Goal: Task Accomplishment & Management: Manage account settings

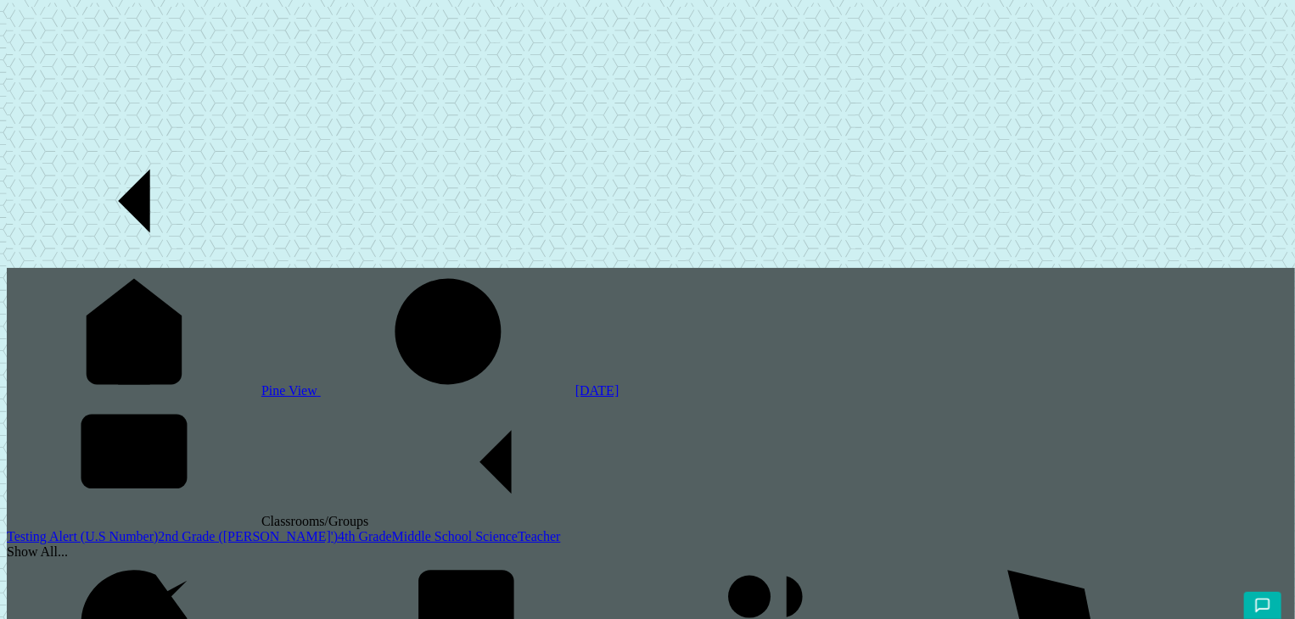
click at [158, 530] on link "2nd Grade ([PERSON_NAME]')" at bounding box center [248, 537] width 180 height 14
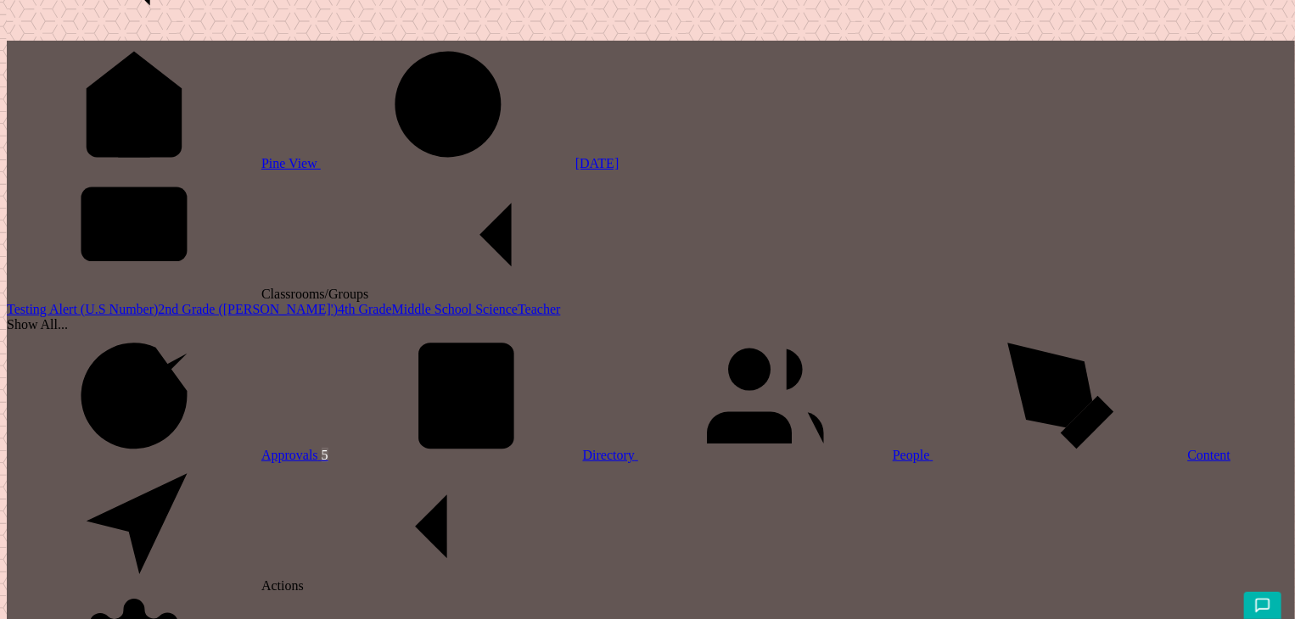
scroll to position [377, 0]
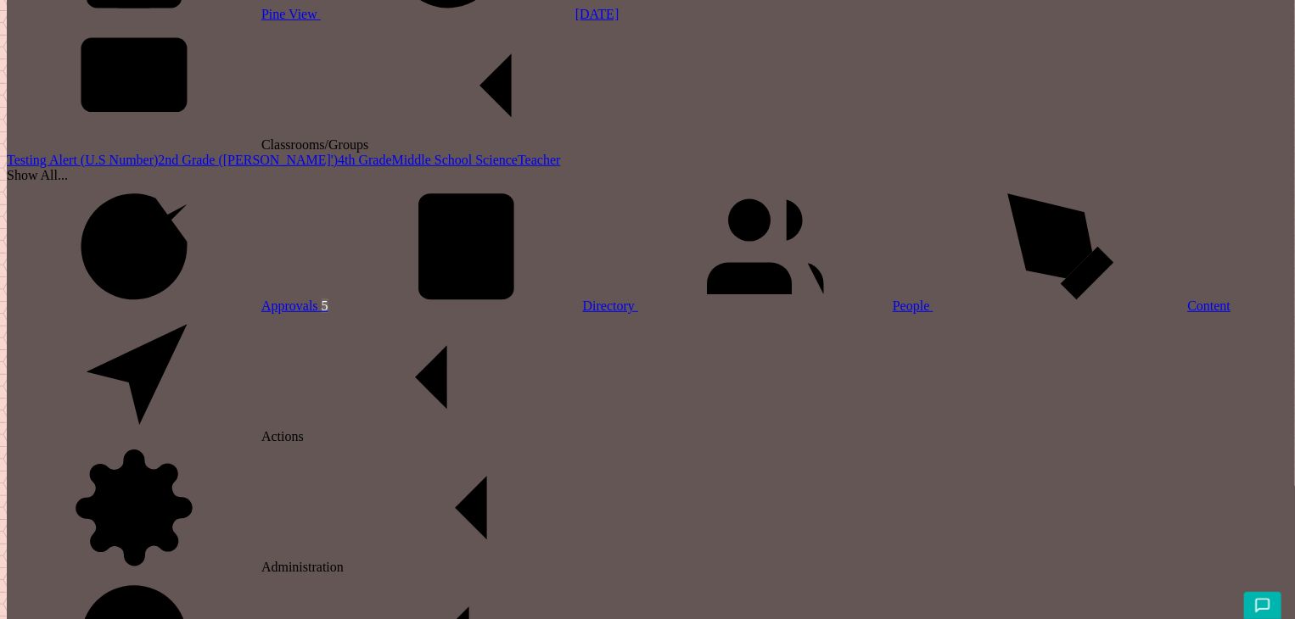
click at [638, 313] on link "People" at bounding box center [785, 306] width 295 height 14
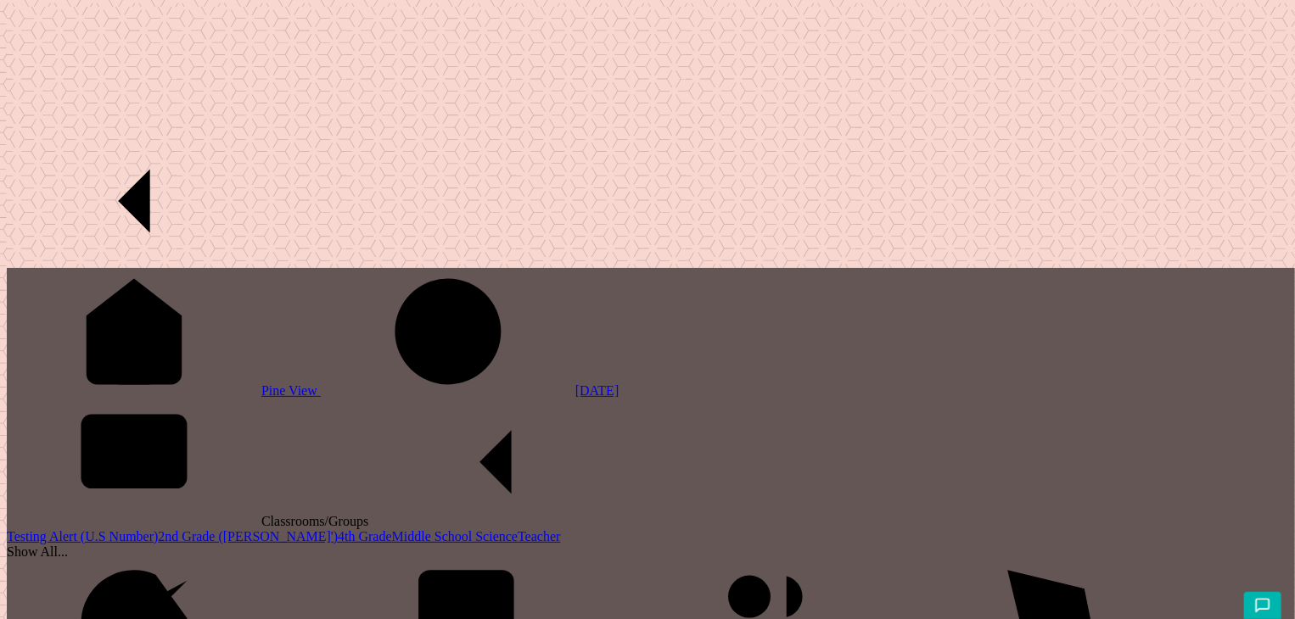
click at [139, 530] on link "Testing Alert (U.S Number)" at bounding box center [82, 537] width 151 height 14
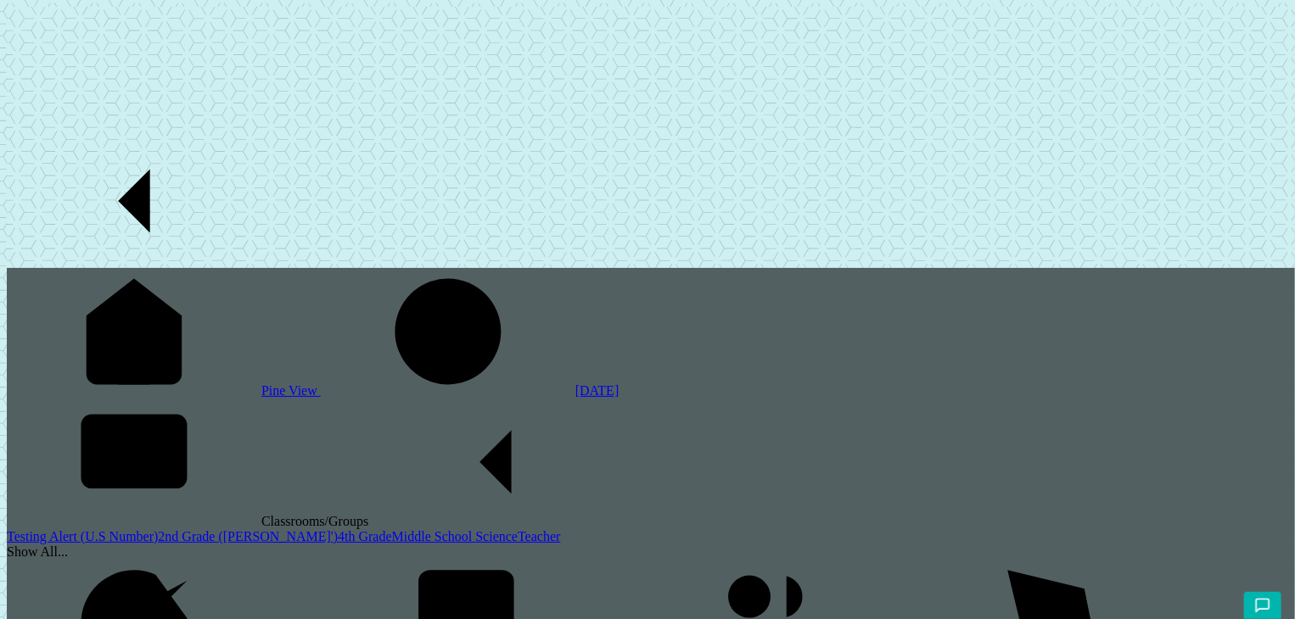
click at [158, 530] on link "2nd Grade ([PERSON_NAME]')" at bounding box center [248, 537] width 180 height 14
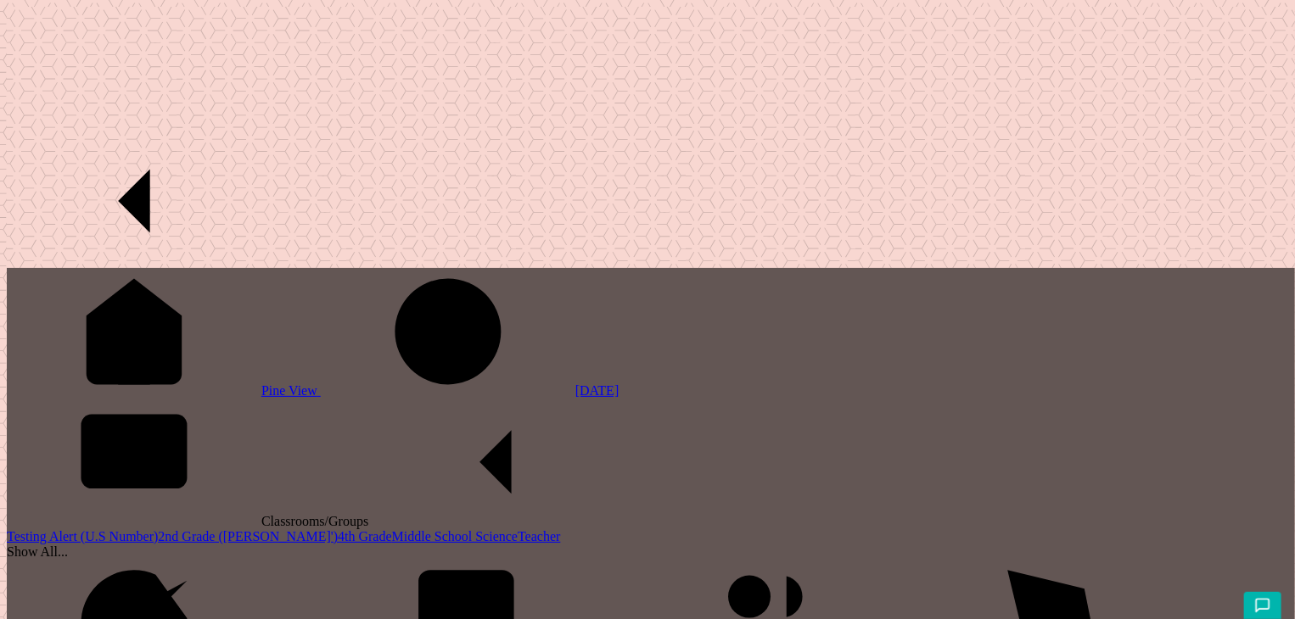
scroll to position [188, 0]
click at [97, 545] on div "Show All..." at bounding box center [651, 552] width 1288 height 15
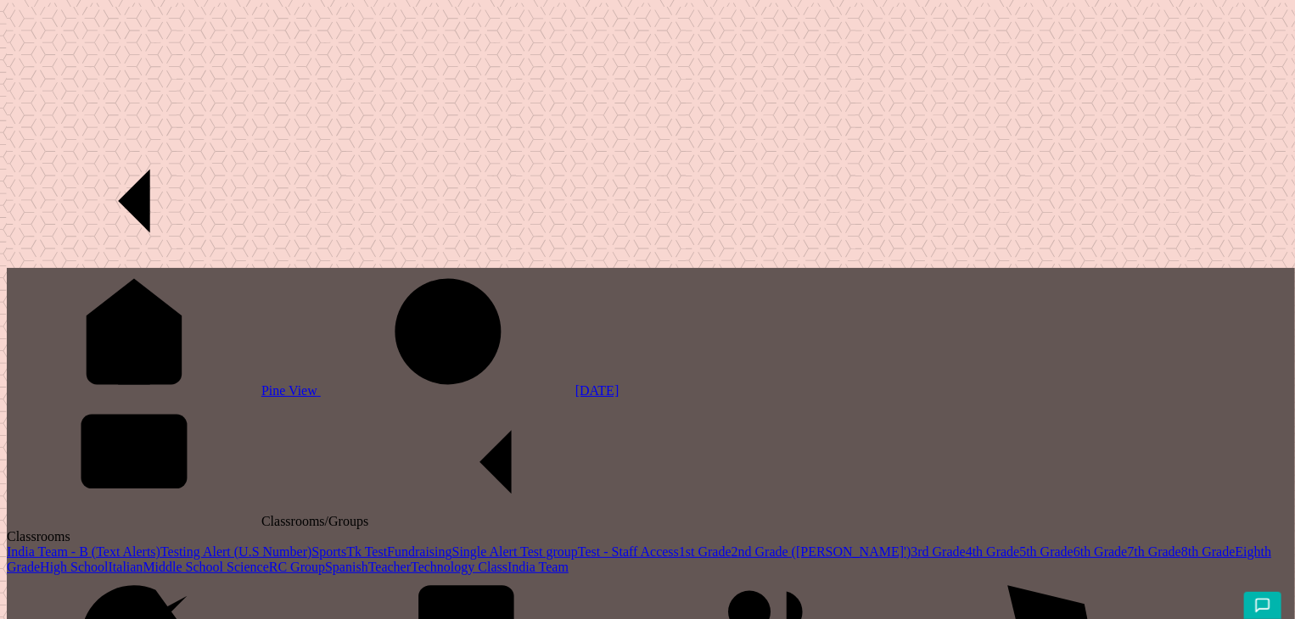
click at [911, 545] on link "3rd Grade" at bounding box center [938, 552] width 54 height 14
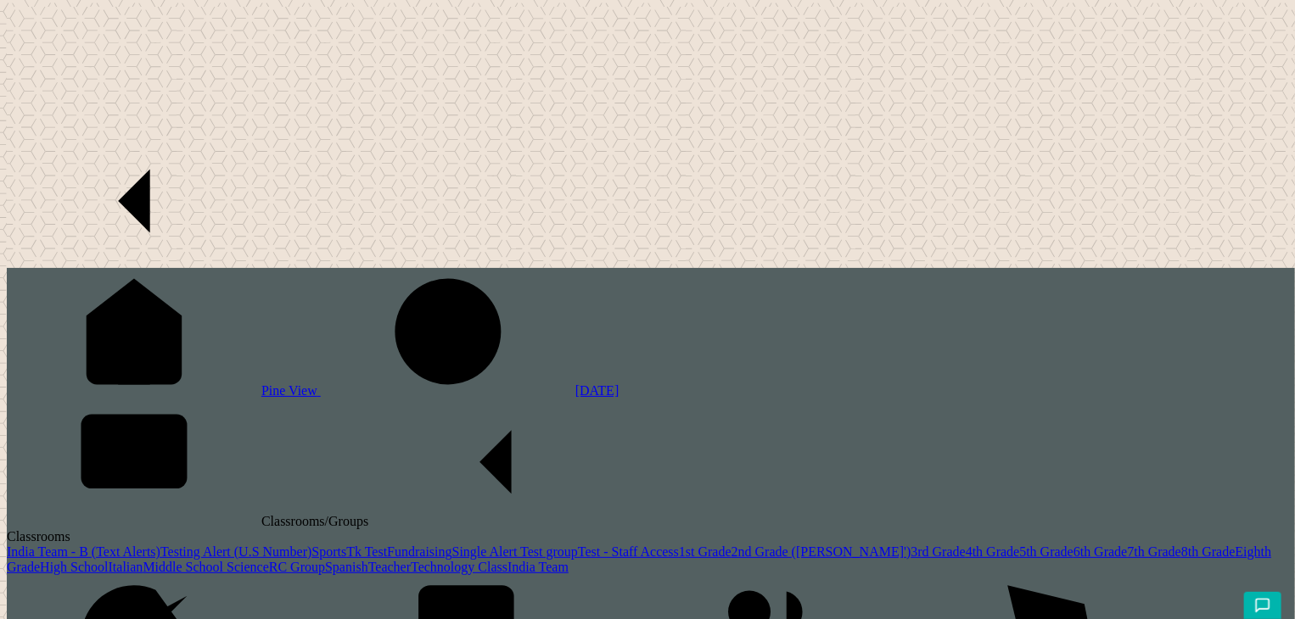
click at [966, 545] on link "4th Grade" at bounding box center [993, 552] width 54 height 14
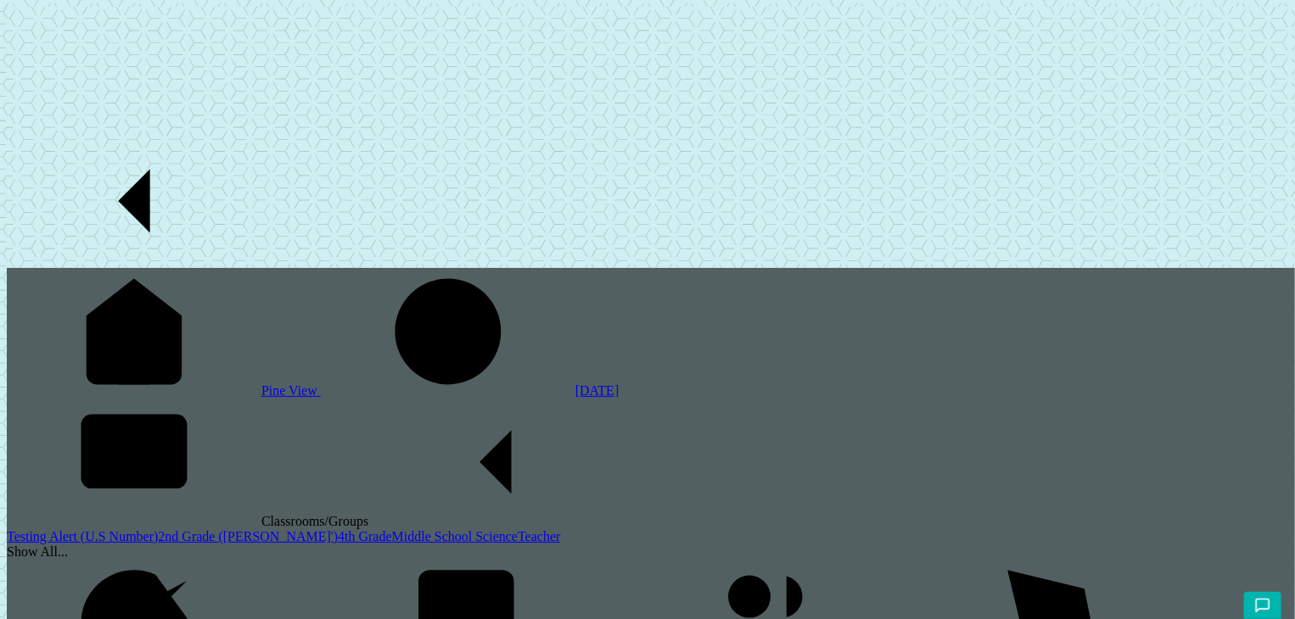
checkbox input "true"
type input "Submitting..."
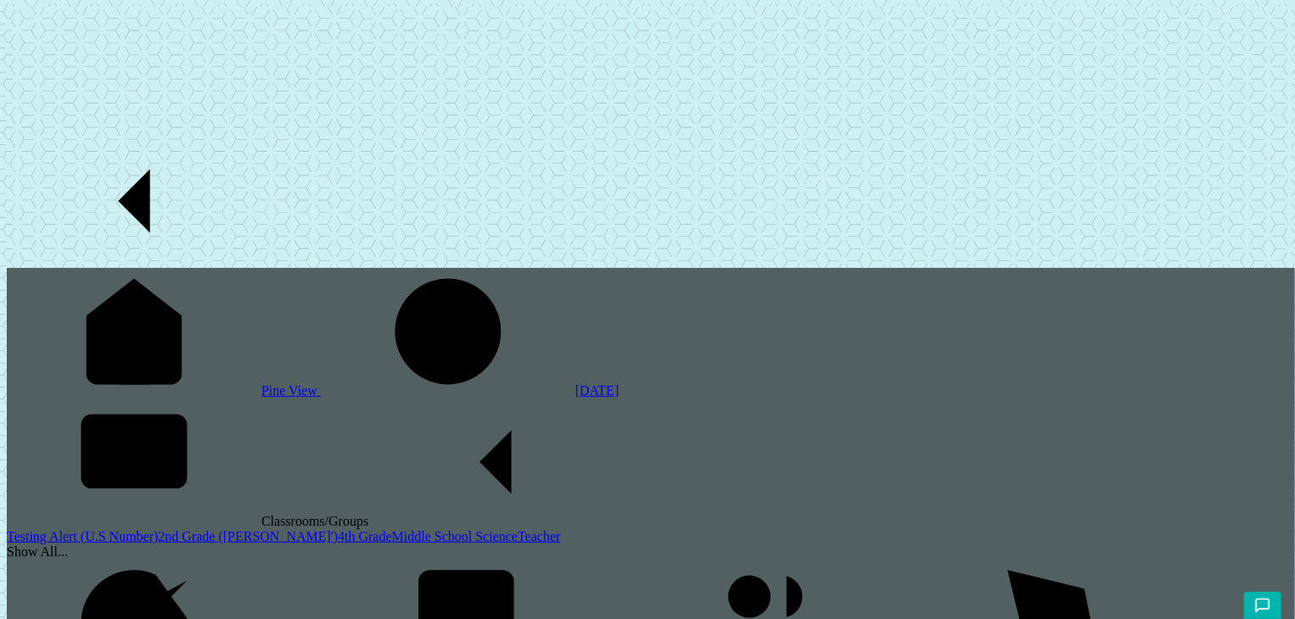
checkbox input "true"
type input "Submitting..."
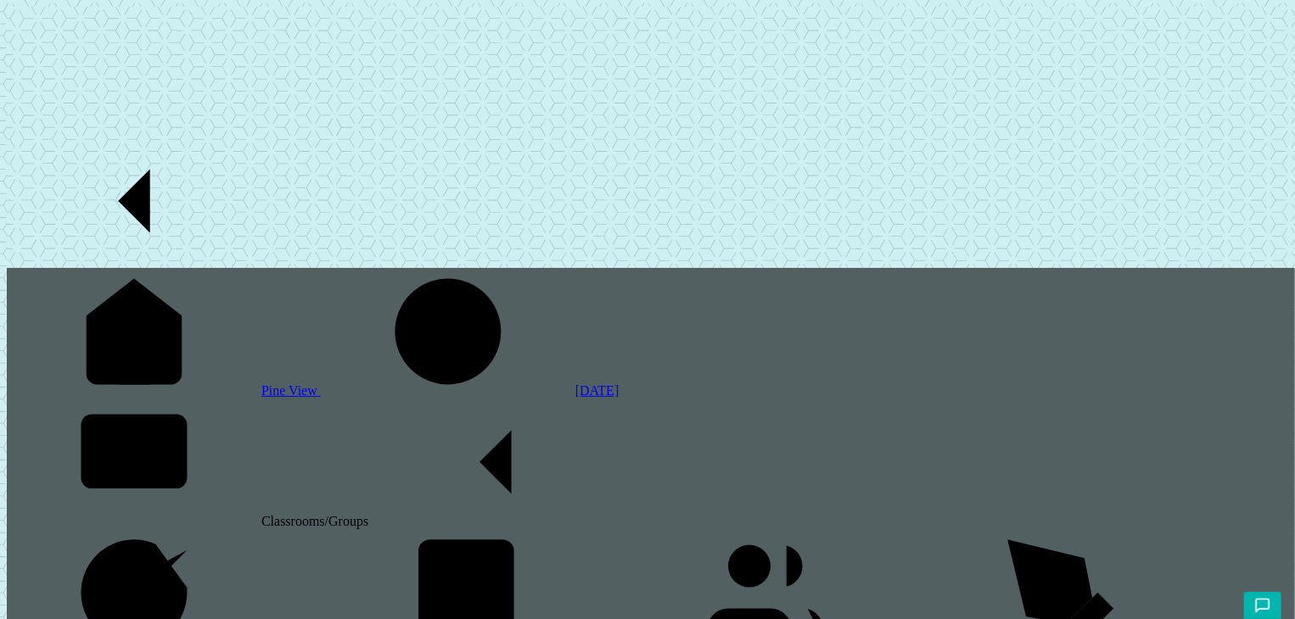
scroll to position [163, 0]
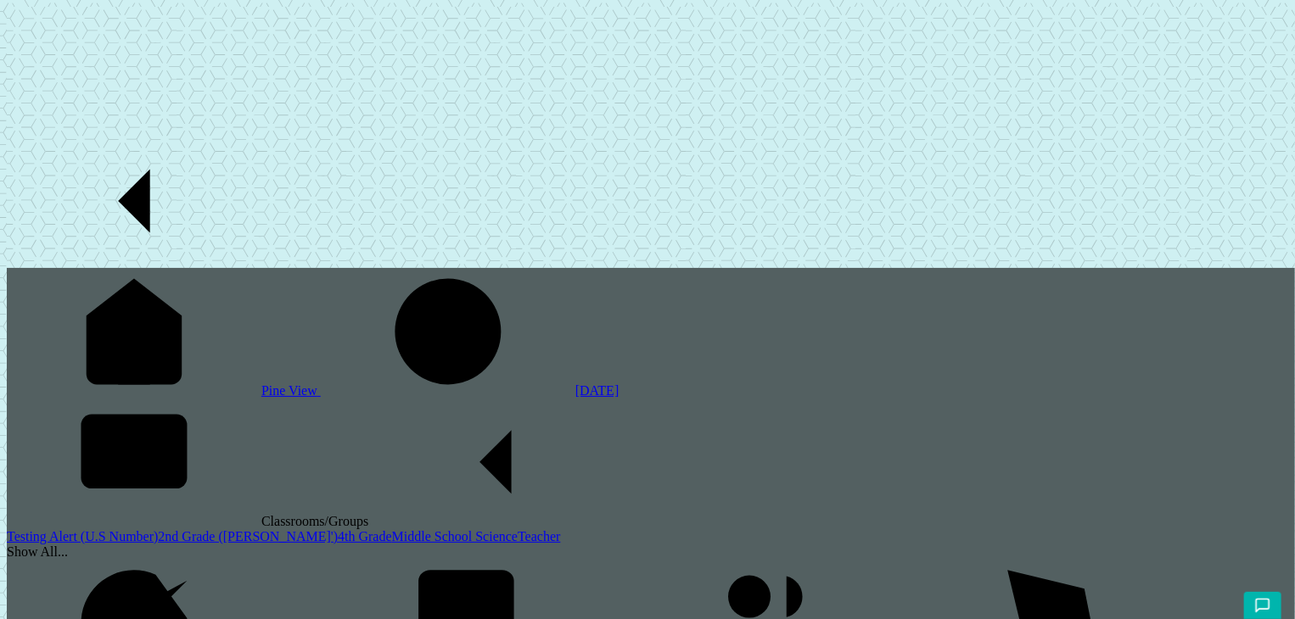
scroll to position [119, 0]
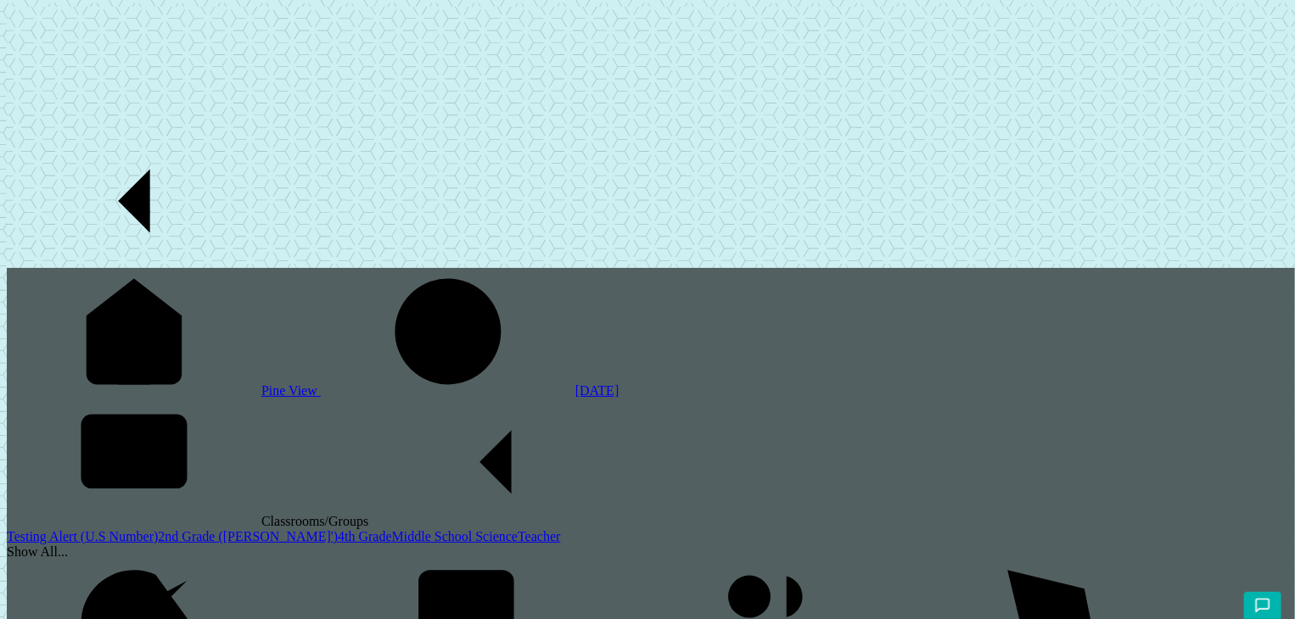
click at [158, 530] on link "2nd Grade ([PERSON_NAME]')" at bounding box center [248, 537] width 180 height 14
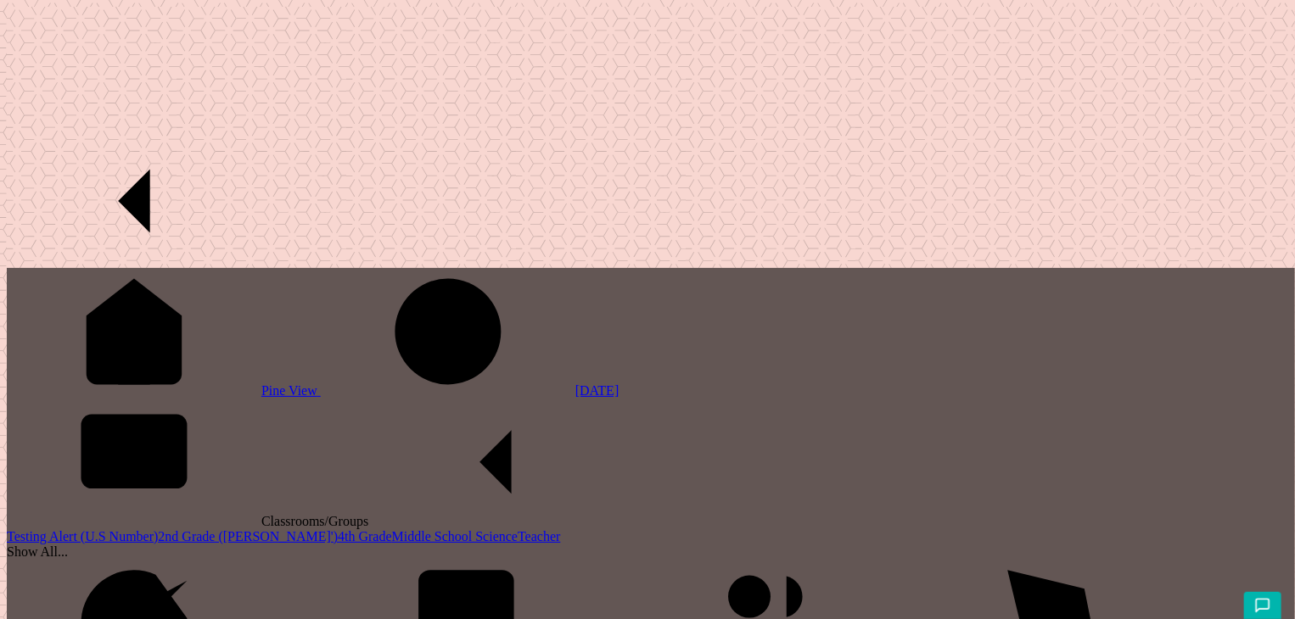
click at [98, 530] on link "Testing Alert (U.S Number)" at bounding box center [82, 537] width 151 height 14
